Goal: Information Seeking & Learning: Find specific fact

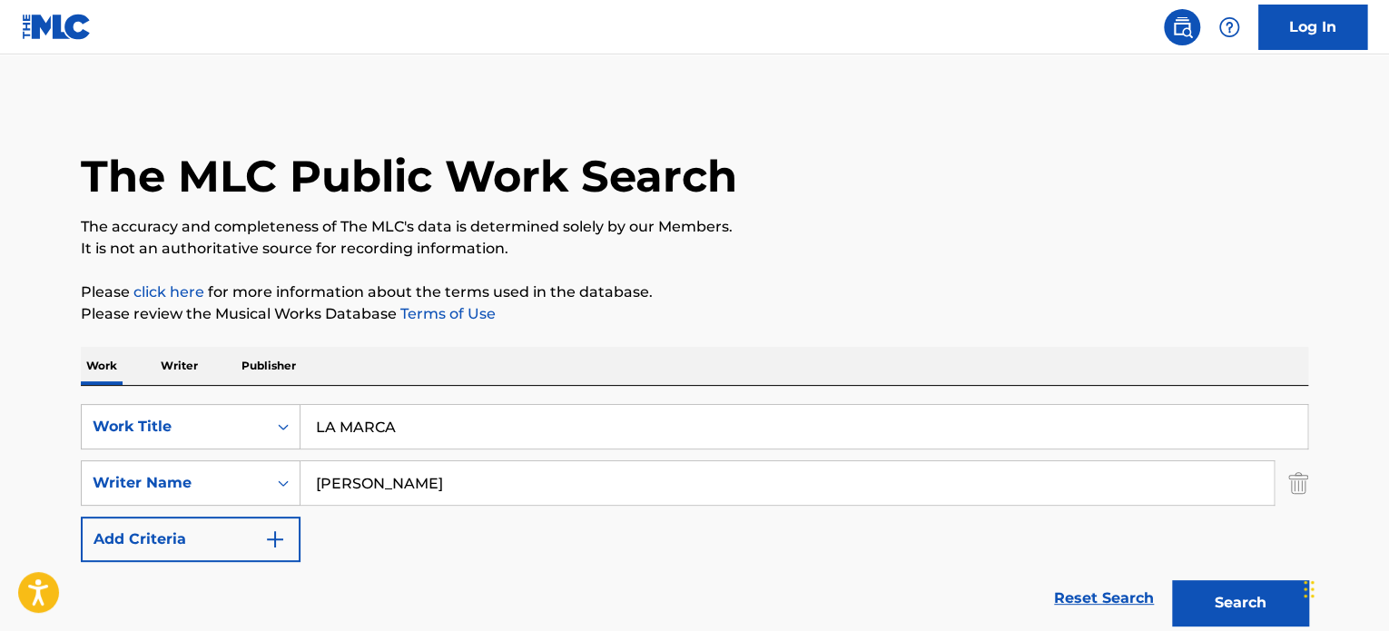
drag, startPoint x: 440, startPoint y: 424, endPoint x: 117, endPoint y: 362, distance: 328.2
paste input "COOL"
type input "COOL"
click at [232, 471] on div "SearchWithCriteria04afee4f-4c32-4a63-80d9-f3a882944052 Work Title COOL SearchWi…" at bounding box center [695, 483] width 1228 height 158
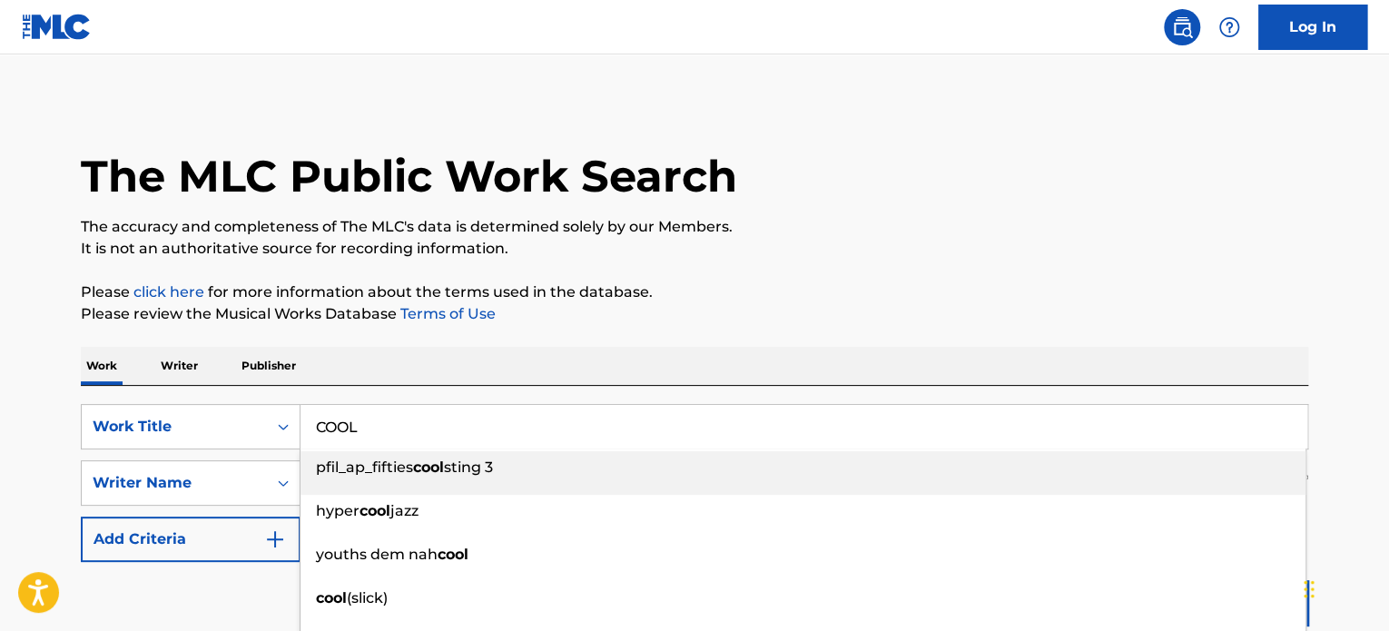
click at [738, 282] on p "Please click here for more information about the terms used in the database." at bounding box center [695, 293] width 1228 height 22
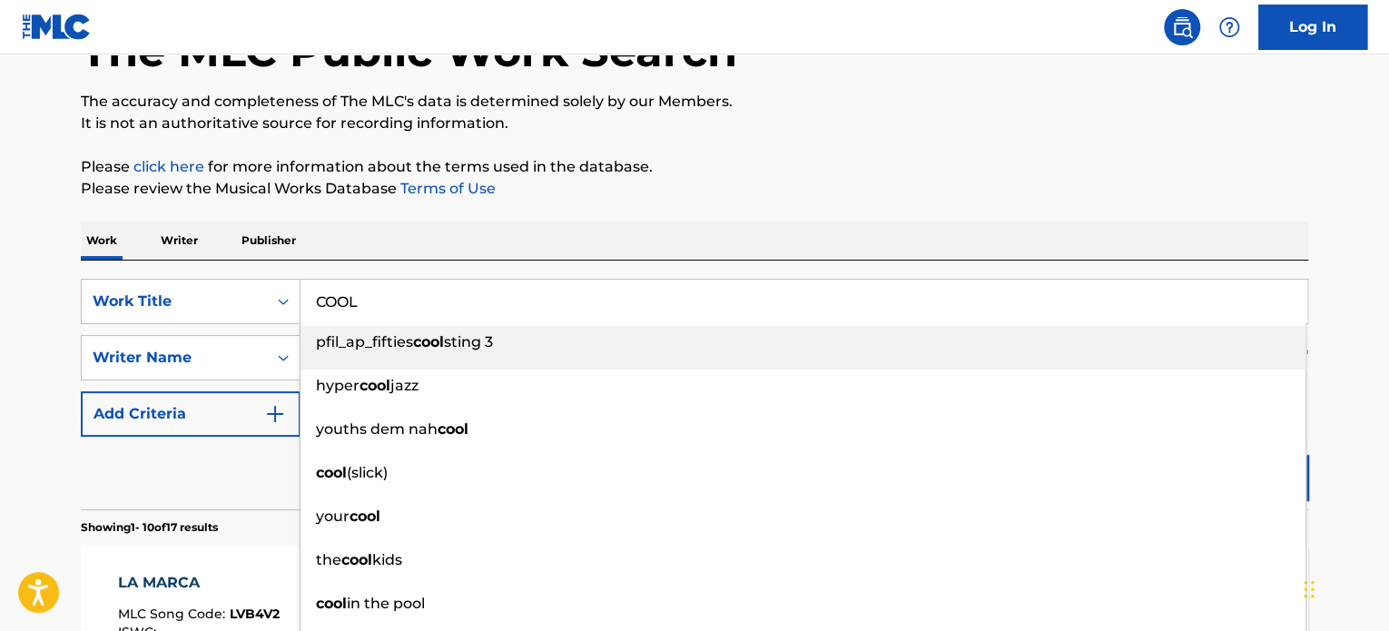
scroll to position [151, 0]
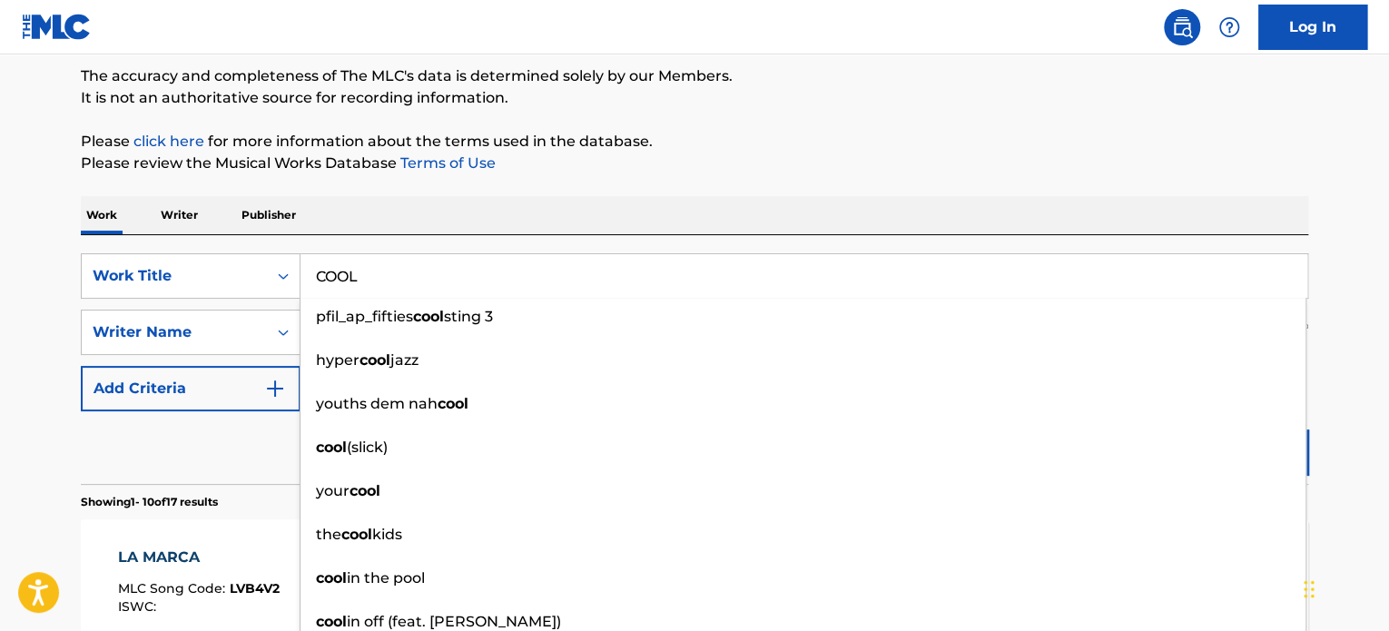
click at [215, 439] on div "Reset Search Search" at bounding box center [695, 447] width 1228 height 73
click at [1231, 35] on img at bounding box center [1230, 27] width 22 height 22
click at [1158, 19] on div "Log In" at bounding box center [1260, 27] width 214 height 45
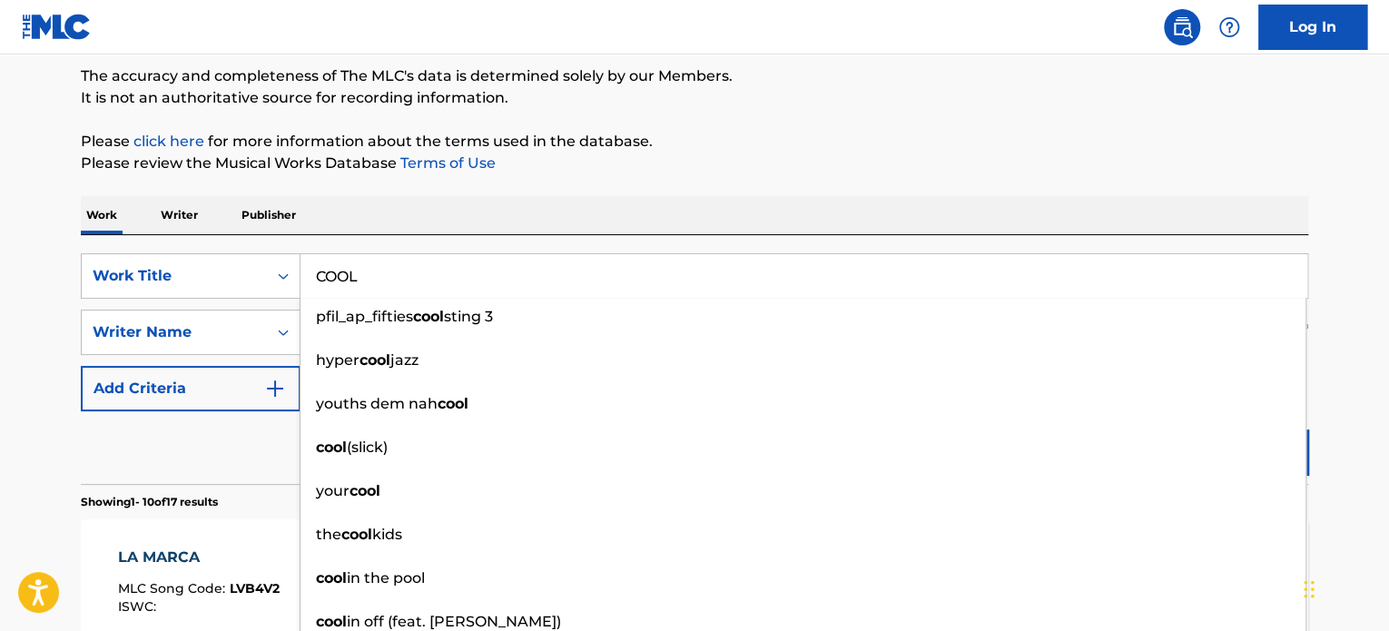
click at [1178, 16] on img at bounding box center [1182, 27] width 22 height 22
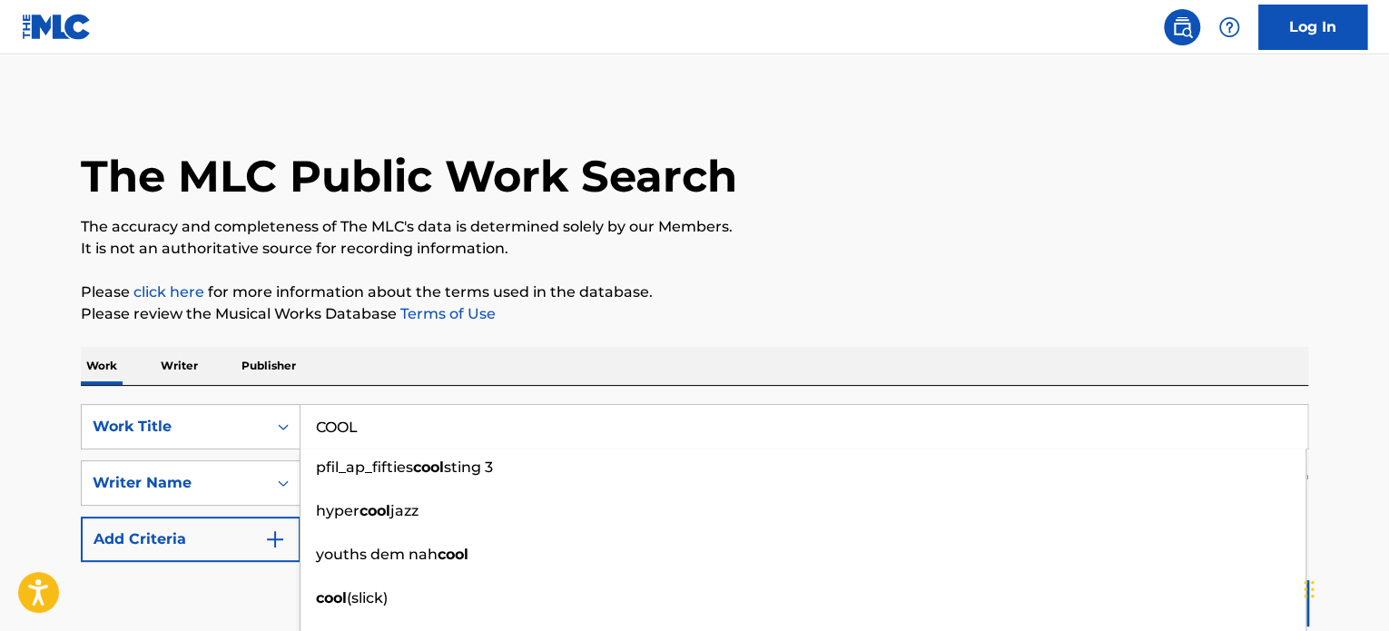
click at [414, 437] on input "COOL" at bounding box center [804, 427] width 1007 height 44
click at [1172, 580] on button "Search" at bounding box center [1240, 602] width 136 height 45
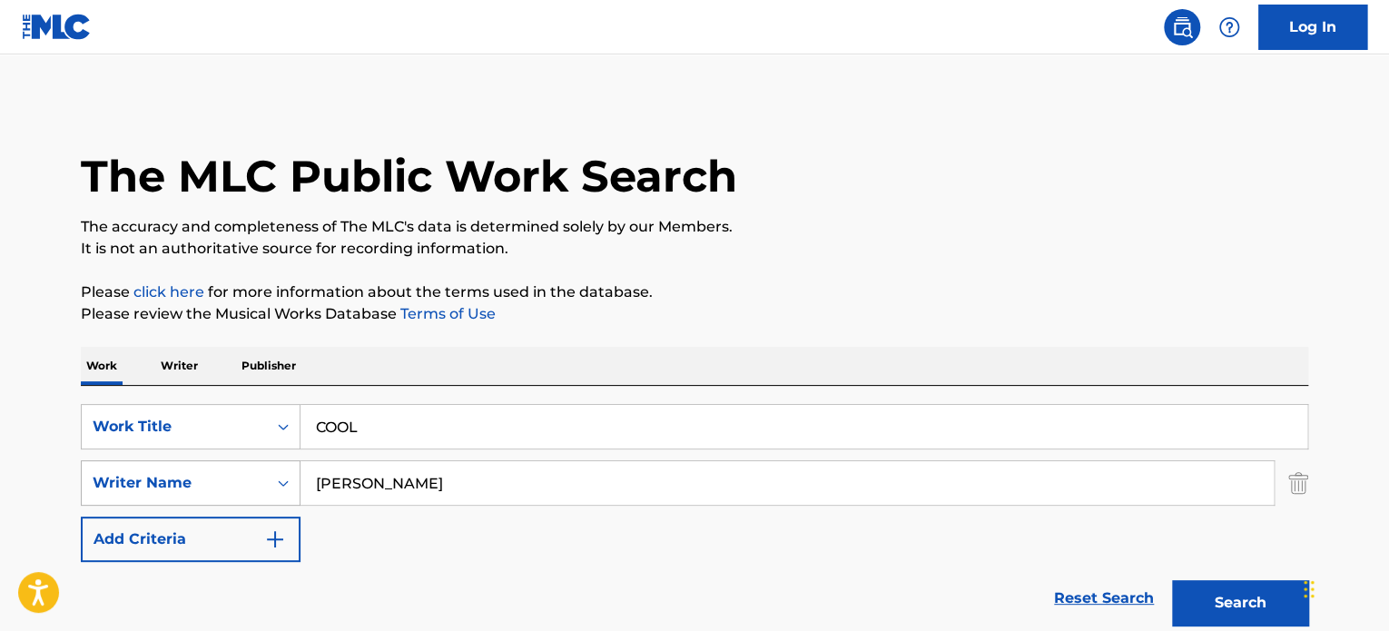
drag, startPoint x: 417, startPoint y: 479, endPoint x: 102, endPoint y: 471, distance: 315.2
click at [7, 459] on main "The MLC Public Work Search The accuracy and completeness of The MLC's data is d…" at bounding box center [694, 477] width 1389 height 846
paste input "[PERSON_NAME]"
type input "[PERSON_NAME]"
click at [1200, 601] on button "Search" at bounding box center [1240, 602] width 136 height 45
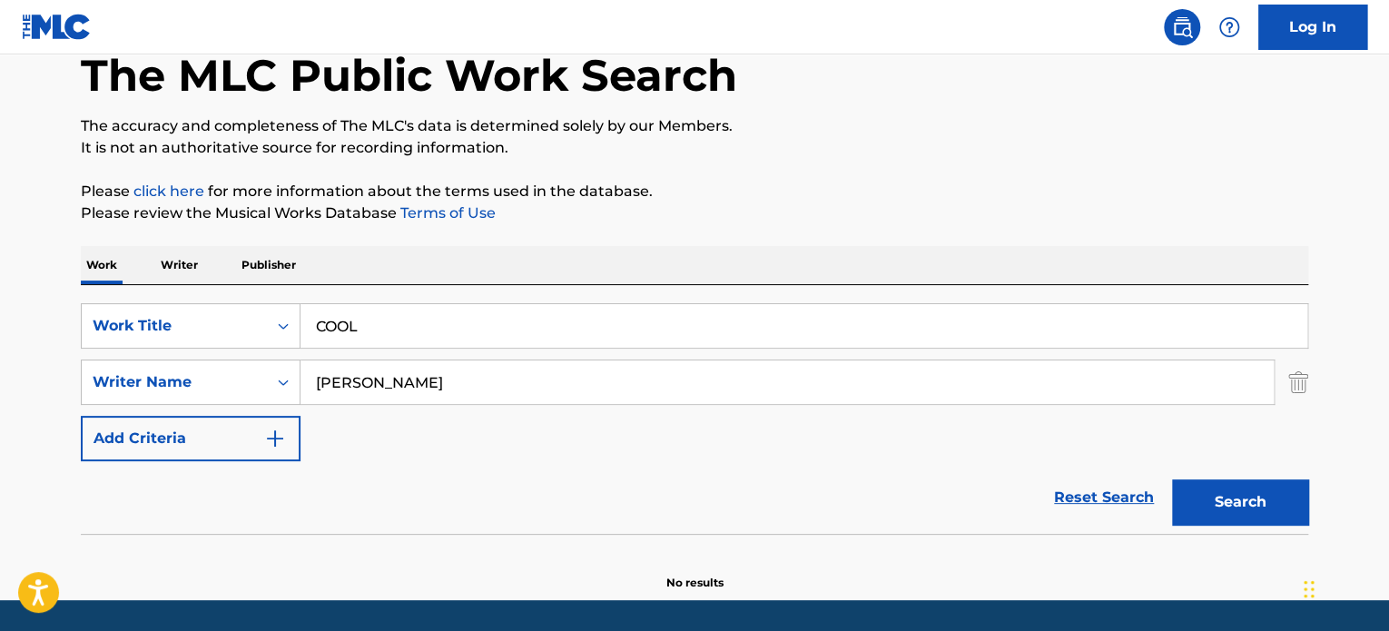
scroll to position [156, 0]
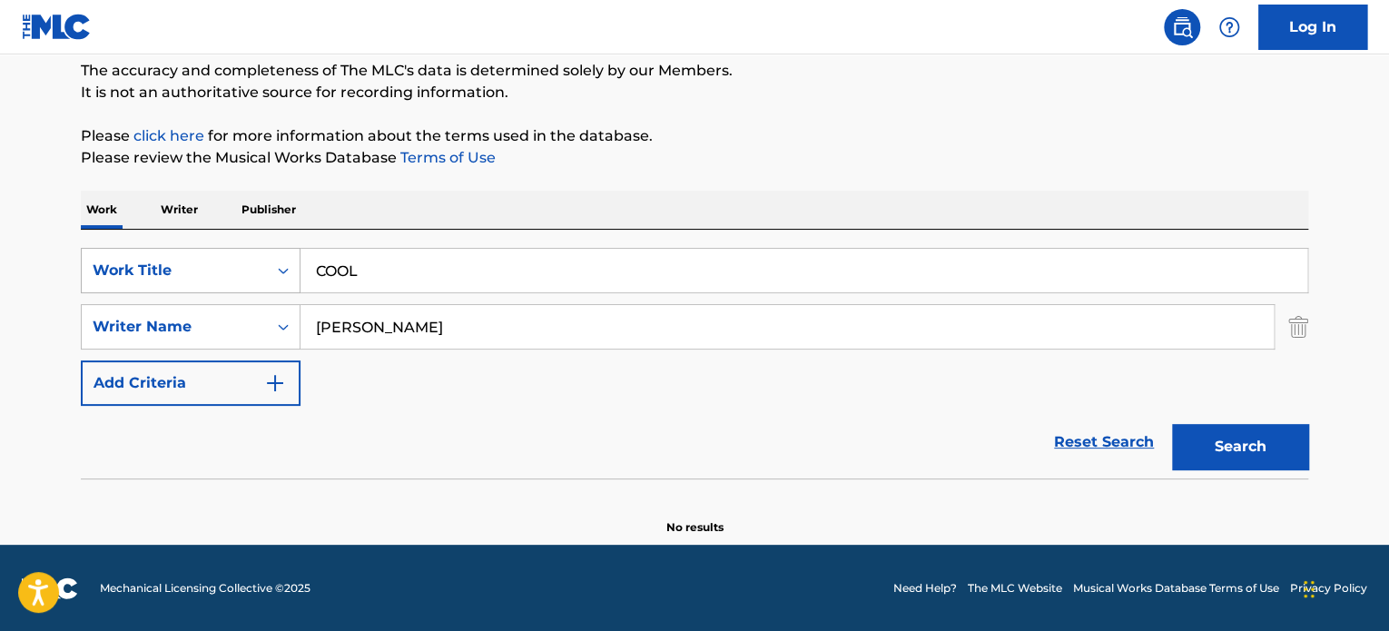
drag, startPoint x: 482, startPoint y: 266, endPoint x: 161, endPoint y: 250, distance: 321.9
click at [145, 253] on div "SearchWithCriteria04afee4f-4c32-4a63-80d9-f3a882944052 Work Title COOL" at bounding box center [695, 270] width 1228 height 45
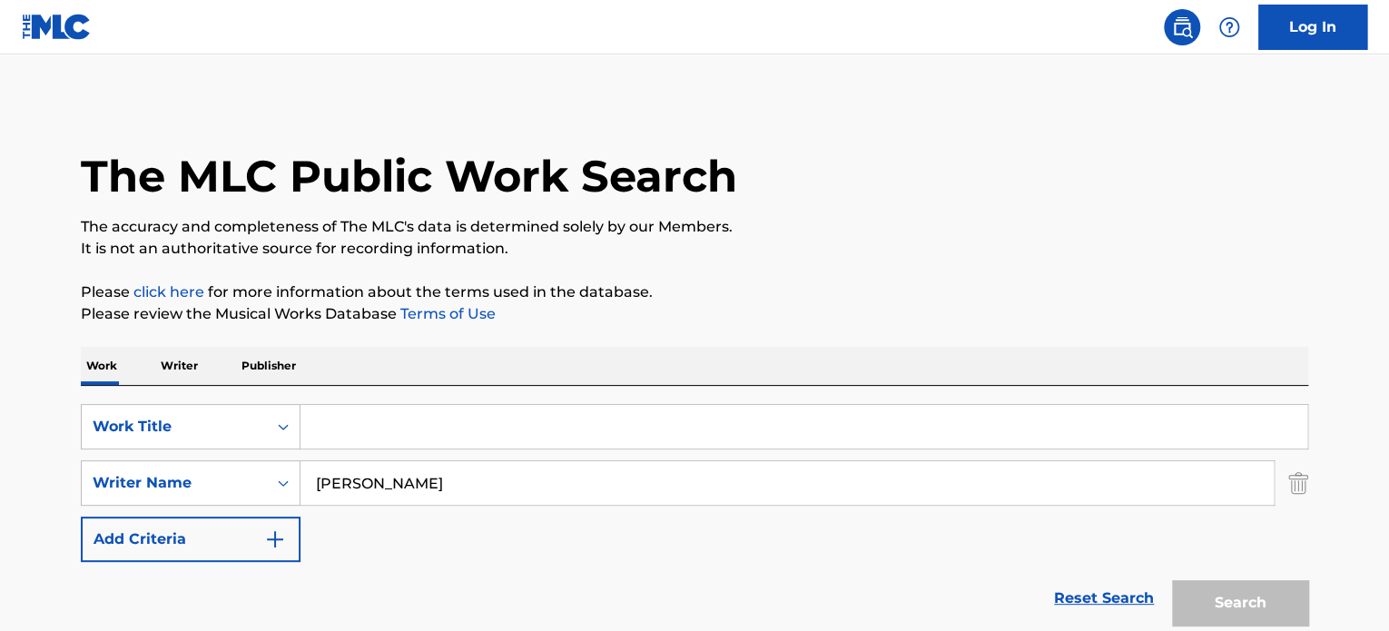
type input "[PERSON_NAME]"
click at [341, 428] on input "Search Form" at bounding box center [804, 427] width 1007 height 44
click at [404, 410] on input "Search Form" at bounding box center [804, 427] width 1007 height 44
paste input "COOL"
type input "COOL"
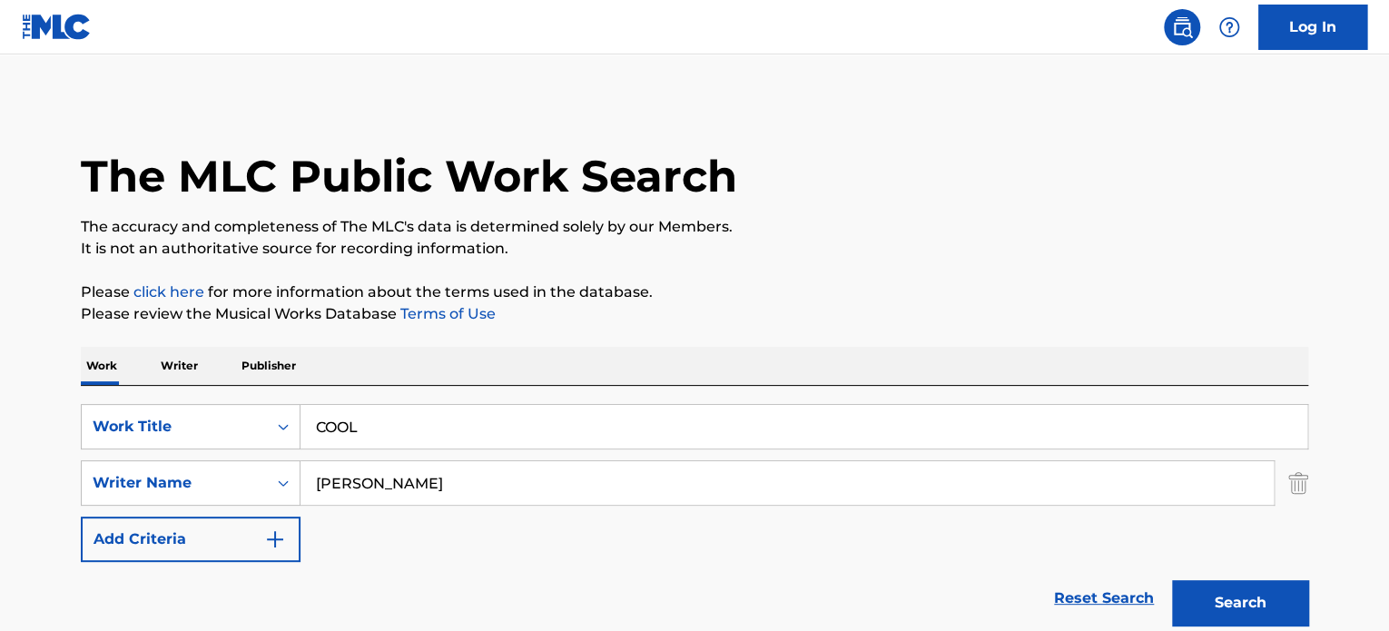
click at [1221, 621] on button "Search" at bounding box center [1240, 602] width 136 height 45
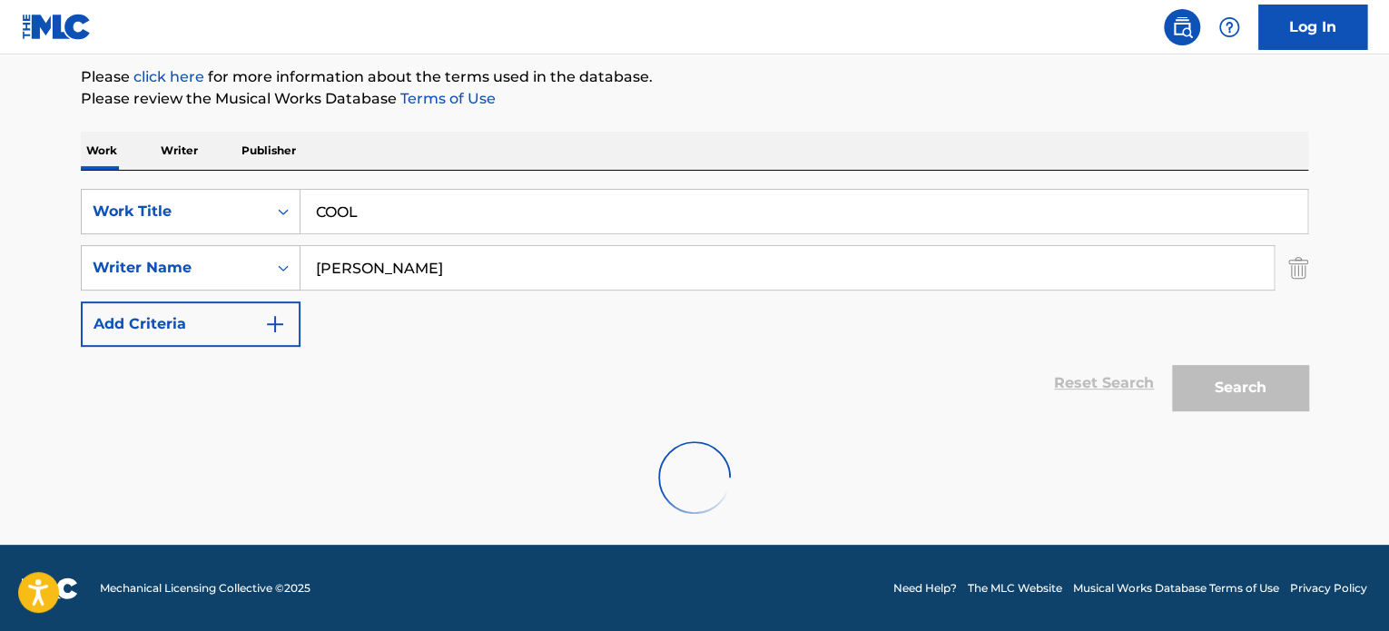
scroll to position [156, 0]
